Goal: Transaction & Acquisition: Purchase product/service

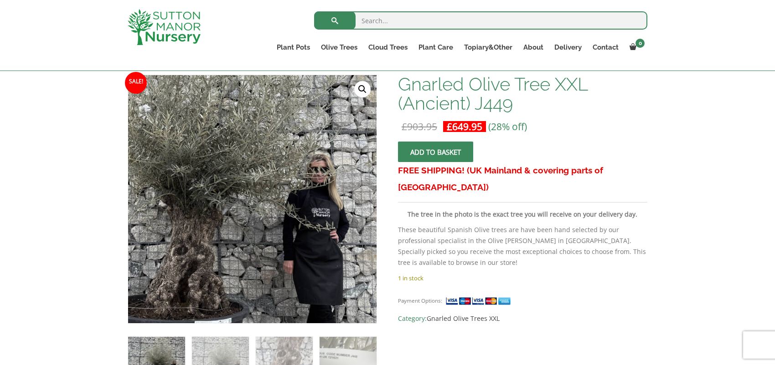
scroll to position [136, 0]
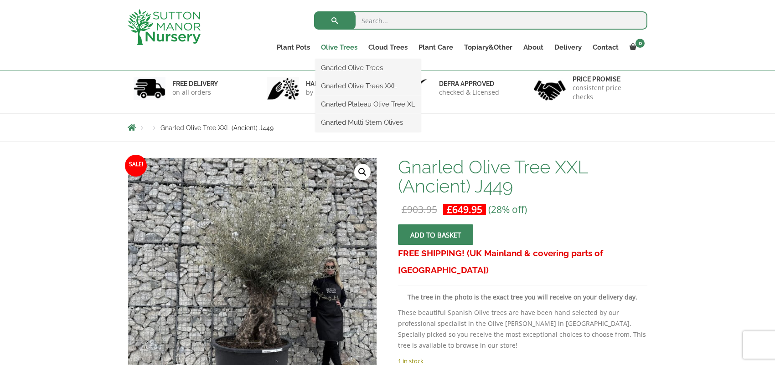
scroll to position [52, 0]
click at [349, 82] on link "Gnarled Olive Trees XXL" at bounding box center [367, 86] width 105 height 14
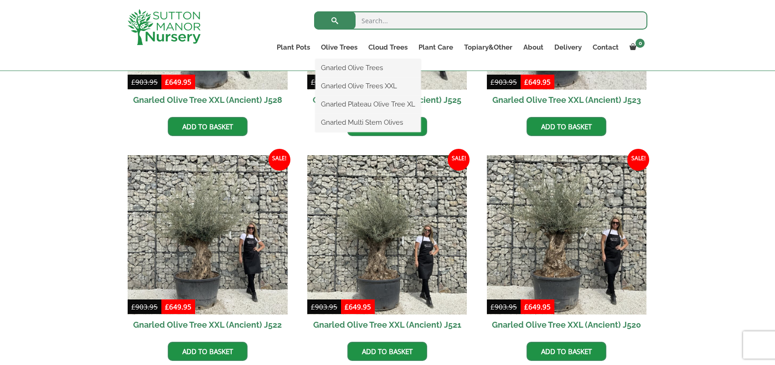
scroll to position [374, 0]
click at [351, 66] on link "Gnarled Olive Trees" at bounding box center [367, 68] width 105 height 14
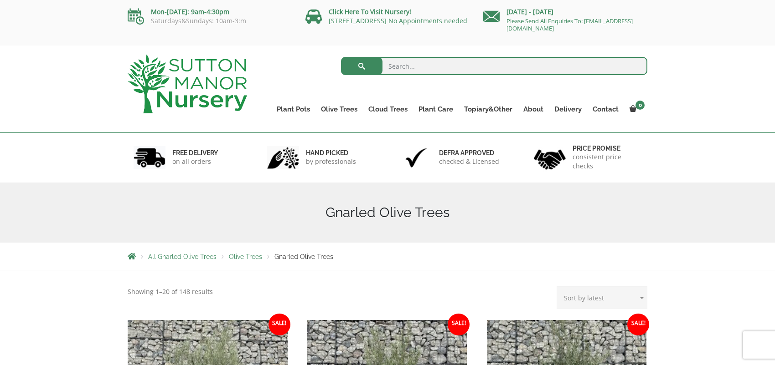
click at [637, 295] on select "Sort by popularity Sort by latest Sort by price: low to high Sort by price: hig…" at bounding box center [601, 298] width 91 height 23
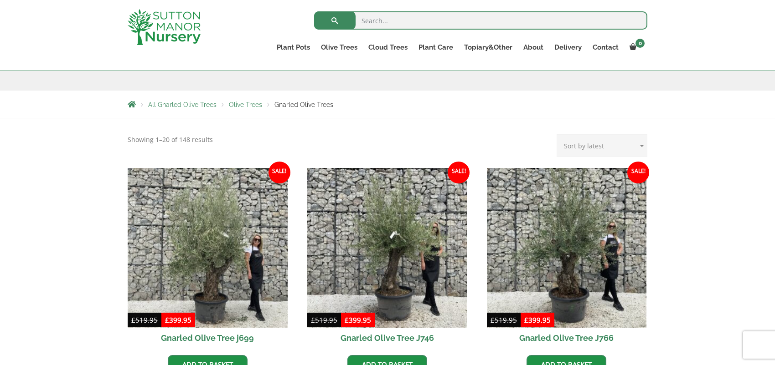
scroll to position [136, 0]
click at [635, 144] on select "Sort by popularity Sort by latest Sort by price: low to high Sort by price: hig…" at bounding box center [601, 145] width 91 height 23
click at [629, 146] on select "Sort by popularity Sort by latest Sort by price: low to high Sort by price: hig…" at bounding box center [601, 145] width 91 height 23
select select "price-desc"
click at [559, 134] on select "Sort by popularity Sort by latest Sort by price: low to high Sort by price: hig…" at bounding box center [601, 145] width 91 height 23
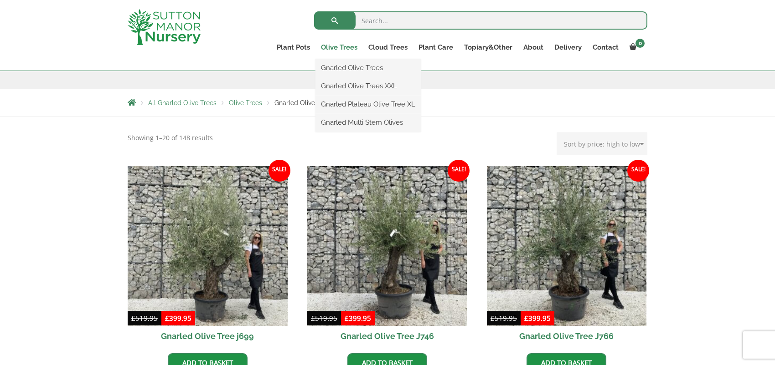
scroll to position [137, 0]
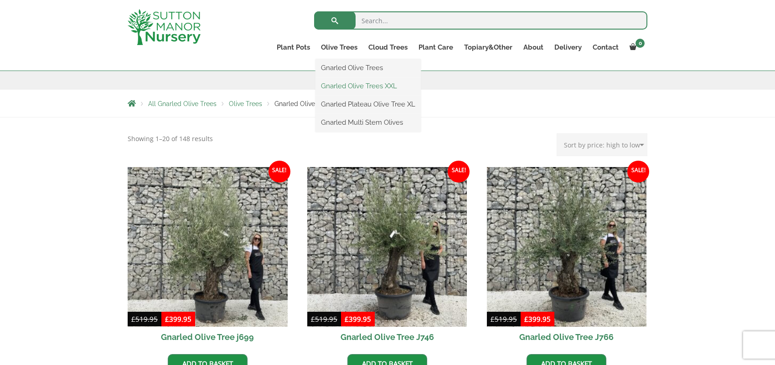
click at [339, 83] on link "Gnarled Olive Trees XXL" at bounding box center [367, 86] width 105 height 14
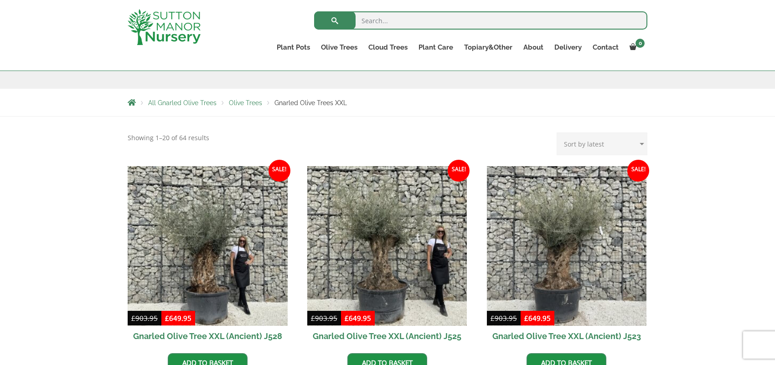
click at [642, 142] on select "Sort by popularity Sort by latest Sort by price: low to high Sort by price: hig…" at bounding box center [601, 144] width 91 height 23
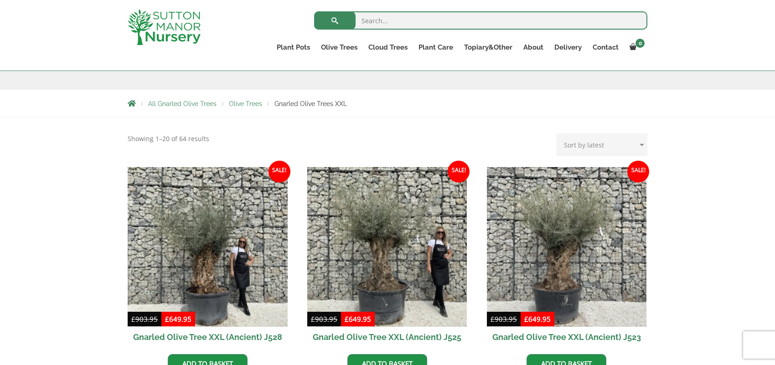
scroll to position [137, 0]
click at [640, 146] on select "Sort by popularity Sort by latest Sort by price: low to high Sort by price: hig…" at bounding box center [601, 145] width 91 height 23
select select "price-desc"
click at [559, 134] on select "Sort by popularity Sort by latest Sort by price: low to high Sort by price: hig…" at bounding box center [601, 145] width 91 height 23
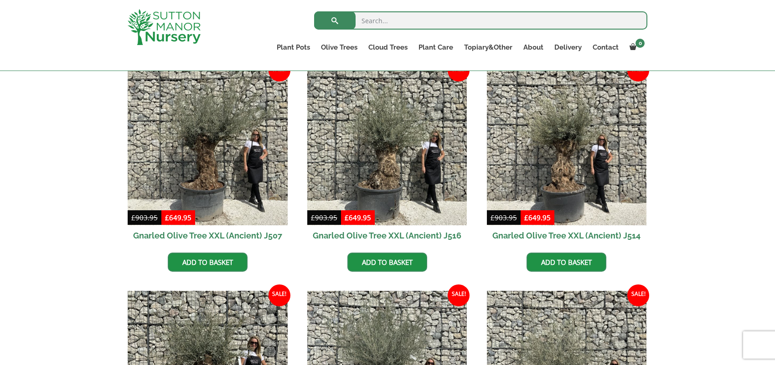
scroll to position [1139, 0]
